Goal: Download file/media

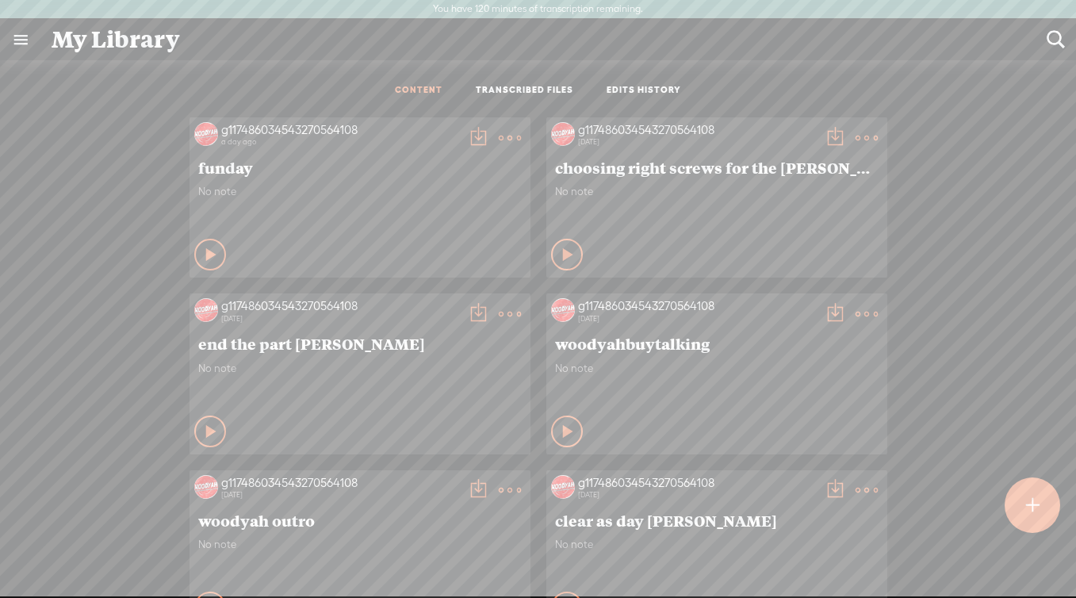
click at [294, 128] on div "g117486034543270564108" at bounding box center [340, 130] width 238 height 16
click at [503, 132] on t at bounding box center [510, 138] width 22 height 22
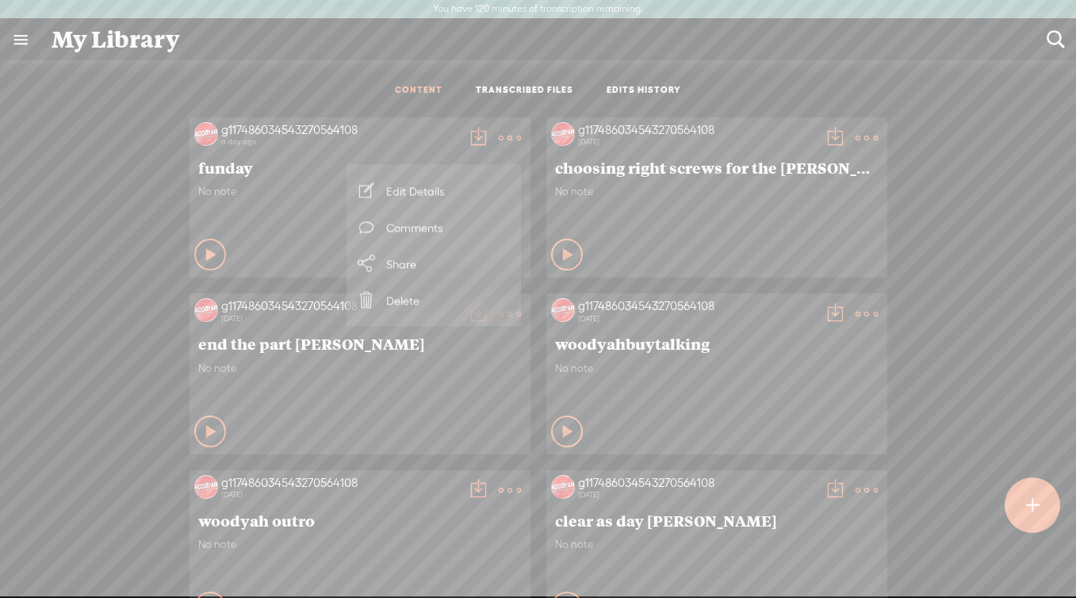
click at [274, 137] on div "a day ago" at bounding box center [340, 142] width 238 height 10
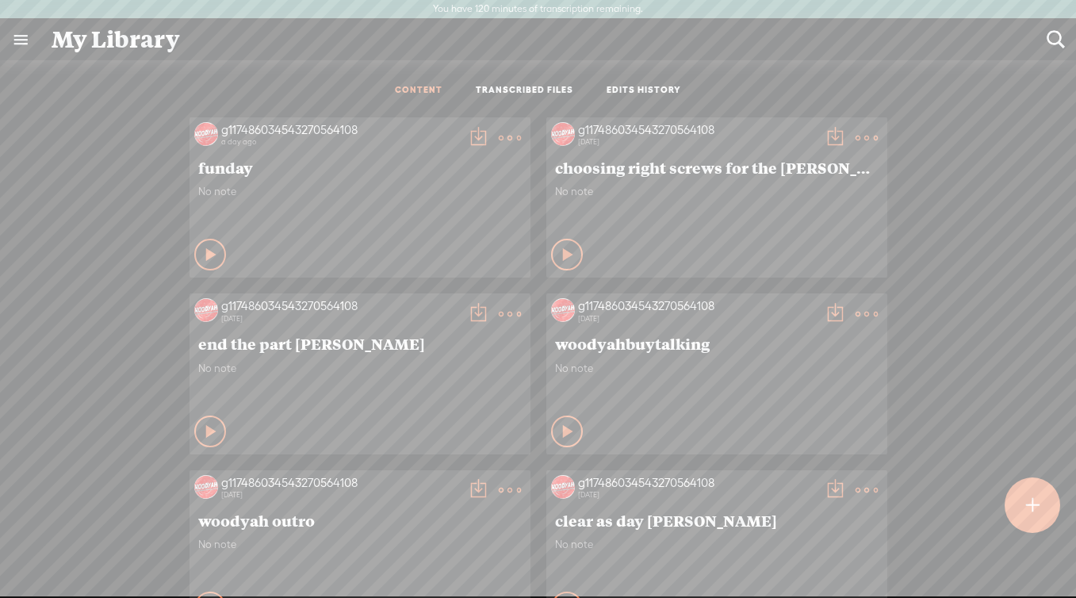
click at [213, 256] on icon at bounding box center [212, 255] width 16 height 16
click at [274, 127] on div "g117486034543270564108" at bounding box center [340, 130] width 238 height 16
click at [496, 92] on link "TRANSCRIBED FILES" at bounding box center [525, 90] width 98 height 13
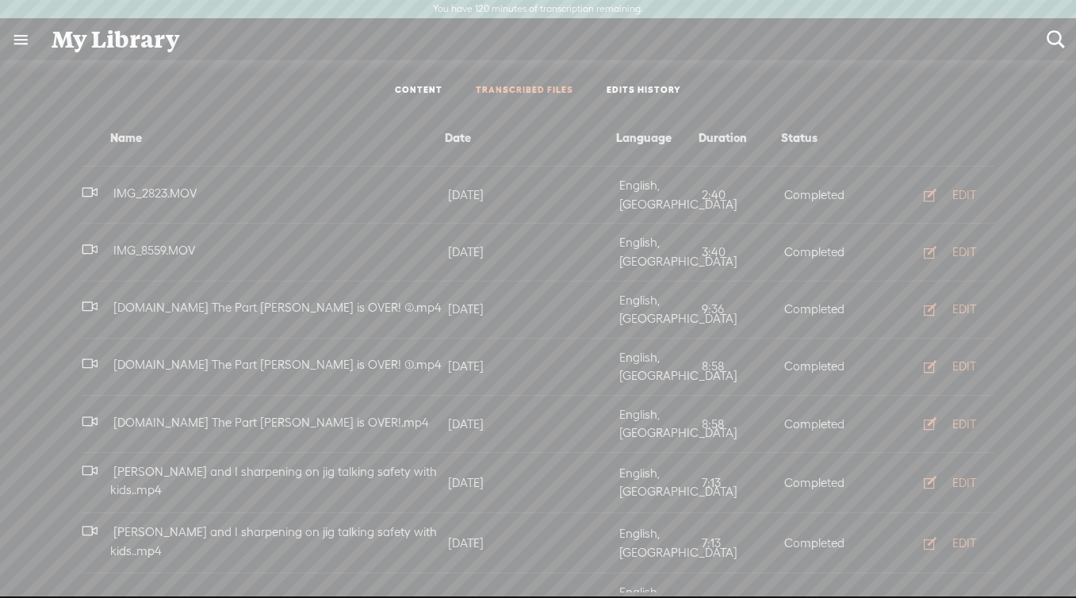
click at [650, 93] on link "EDITS HISTORY" at bounding box center [644, 90] width 75 height 13
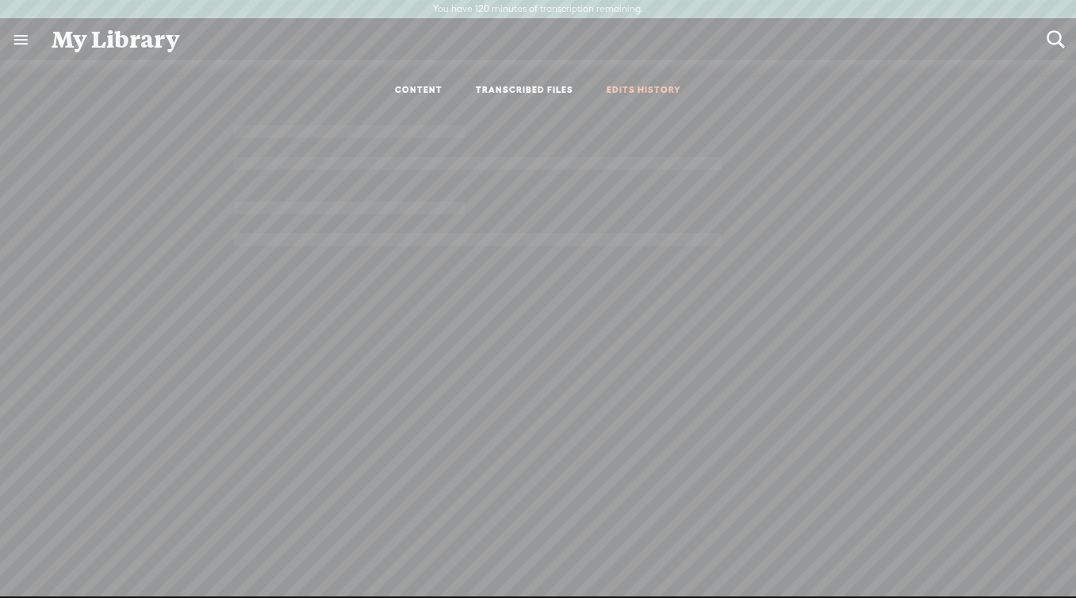
click at [410, 86] on link "CONTENT" at bounding box center [419, 90] width 48 height 13
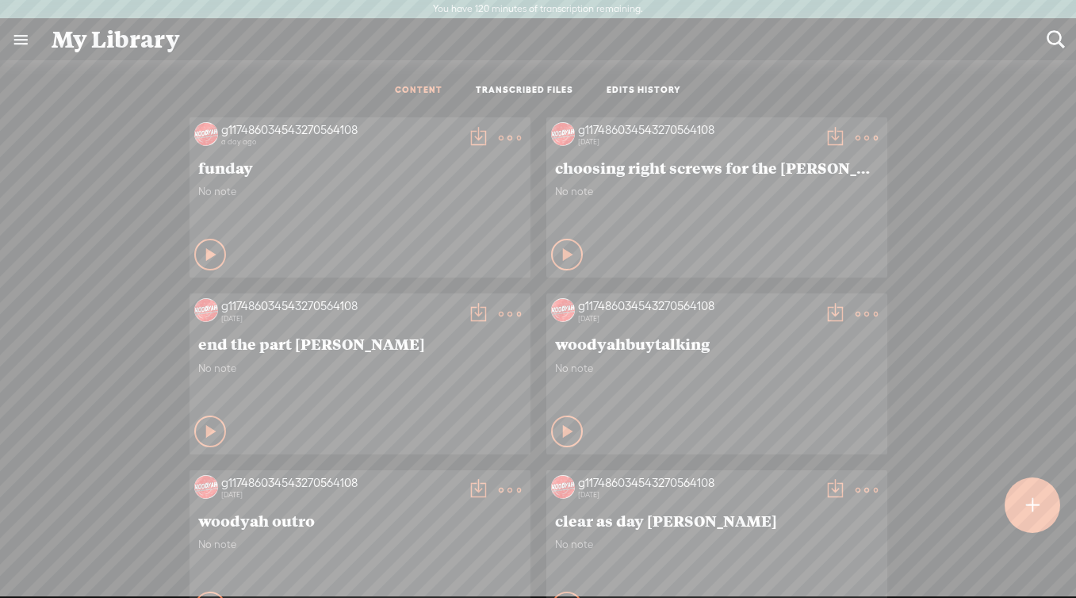
click at [280, 162] on span "funday" at bounding box center [359, 167] width 323 height 19
click at [272, 122] on div "g117486034543270564108" at bounding box center [340, 130] width 238 height 16
click at [509, 133] on t at bounding box center [510, 138] width 22 height 22
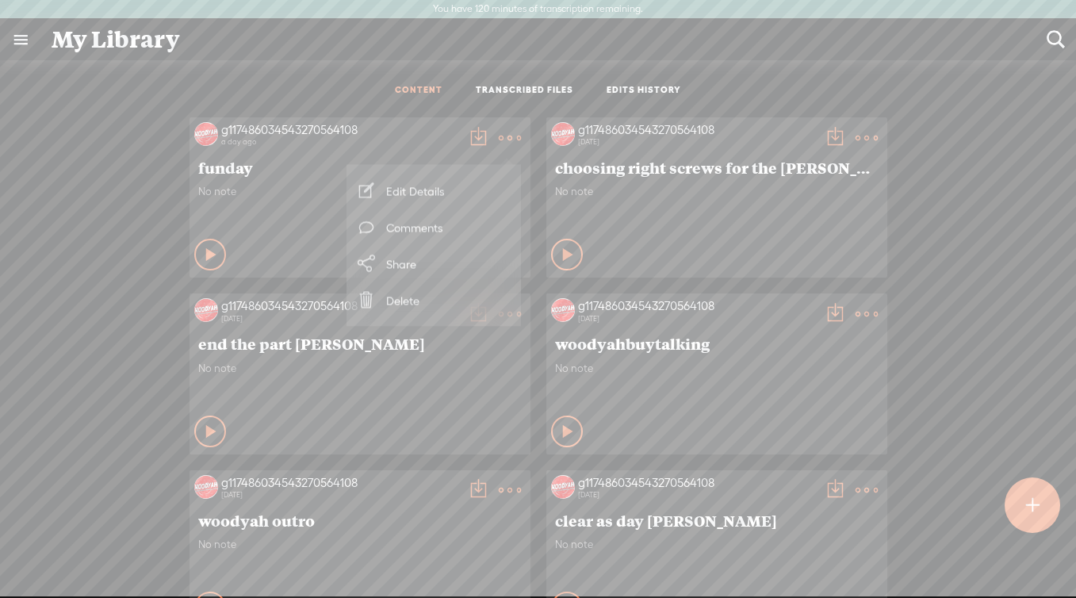
click at [397, 261] on link "Share" at bounding box center [433, 264] width 159 height 36
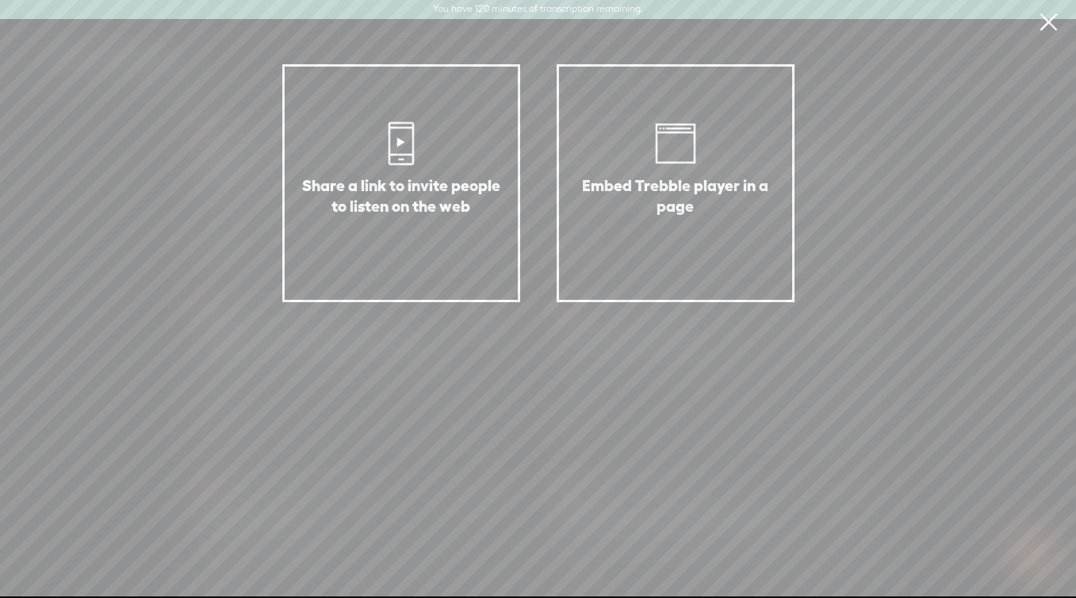
click at [646, 163] on div "Embed Trebble player in a page" at bounding box center [676, 183] width 238 height 238
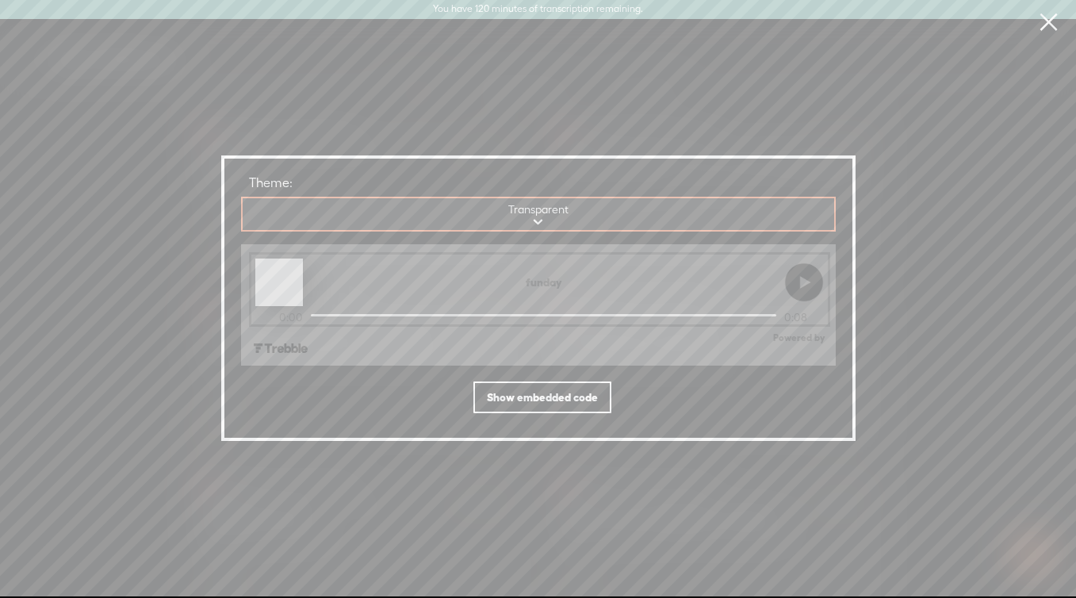
click at [538, 209] on select "Transparent Blurred cover art" at bounding box center [539, 214] width 593 height 33
click at [1044, 31] on link at bounding box center [1048, 22] width 40 height 44
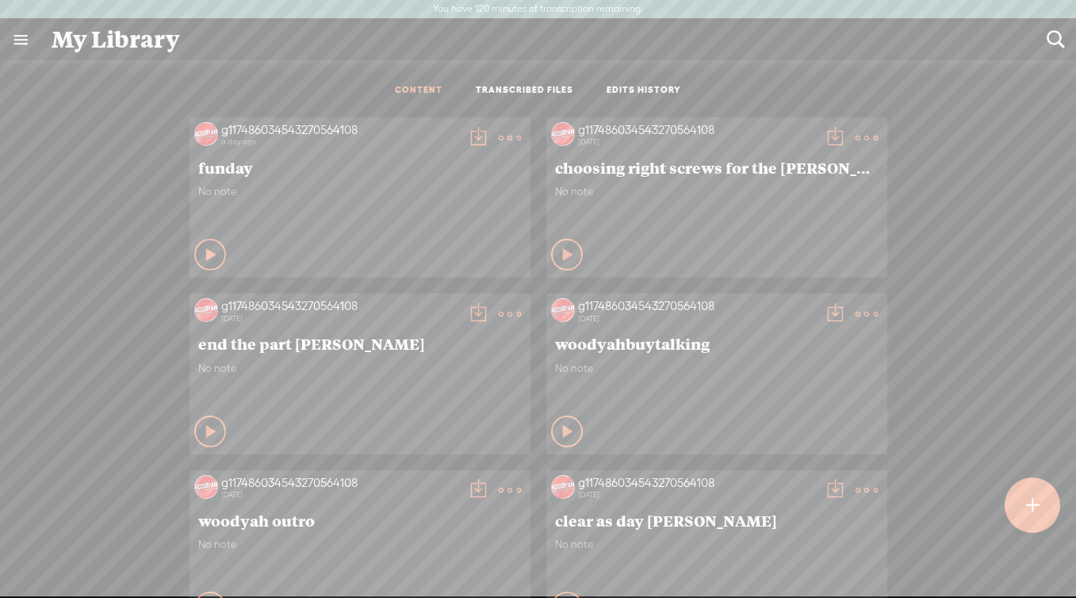
click at [473, 134] on t at bounding box center [478, 138] width 22 height 22
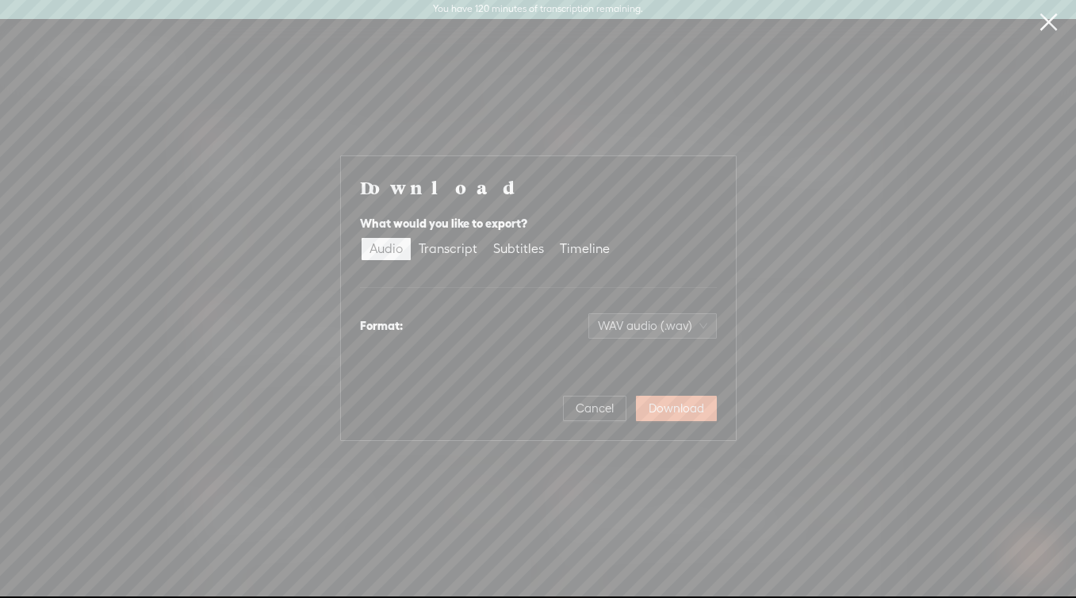
click at [669, 312] on div "Format: WAV audio (.wav)" at bounding box center [538, 326] width 357 height 38
click at [452, 255] on div "Transcript" at bounding box center [448, 249] width 59 height 22
click at [411, 238] on input "Transcript" at bounding box center [411, 238] width 0 height 0
click at [678, 410] on span "Download" at bounding box center [677, 408] width 56 height 16
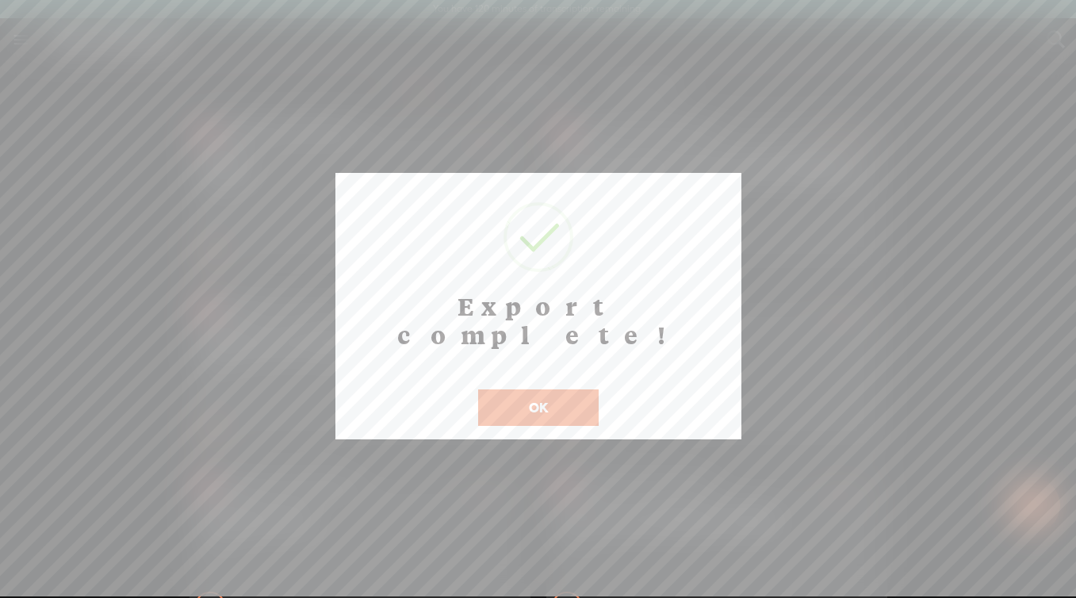
click at [565, 389] on button "OK" at bounding box center [538, 407] width 121 height 36
